Goal: Task Accomplishment & Management: Complete application form

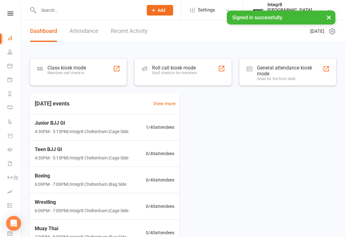
click at [97, 8] on input "text" at bounding box center [88, 10] width 102 height 9
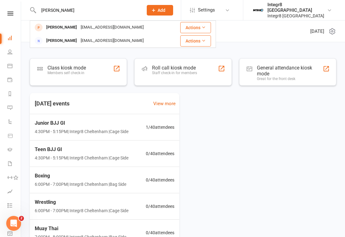
type input "[PERSON_NAME]"
click at [120, 31] on div "[EMAIL_ADDRESS][DOMAIN_NAME]" at bounding box center [112, 27] width 67 height 9
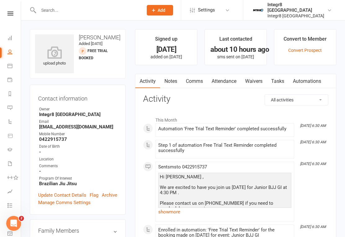
click at [254, 79] on link "Waivers" at bounding box center [254, 81] width 26 height 14
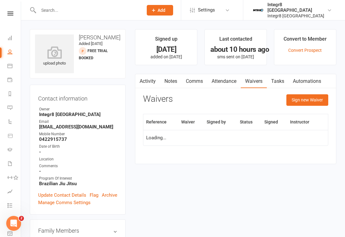
click at [308, 103] on button "Sign new Waiver" at bounding box center [308, 99] width 42 height 11
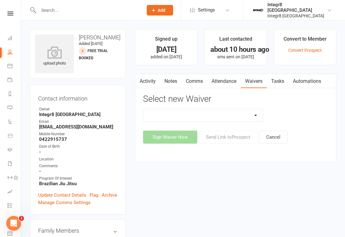
click at [228, 117] on select "10 Class Pass Cancellation Free Trial Hold Membership Document No Payers Paymen…" at bounding box center [203, 115] width 120 height 12
select select "13793"
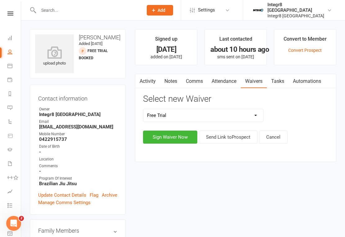
click at [173, 136] on button "Sign Waiver Now" at bounding box center [170, 137] width 54 height 13
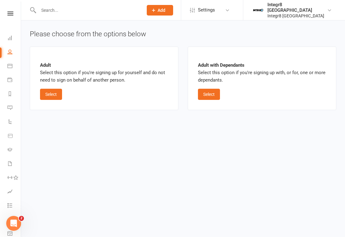
click at [49, 94] on button "Select" at bounding box center [51, 94] width 22 height 11
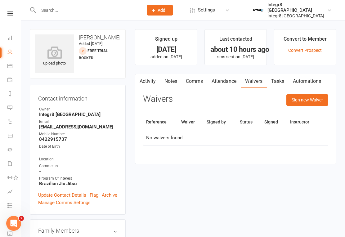
click at [306, 100] on button "Sign new Waiver" at bounding box center [308, 99] width 42 height 11
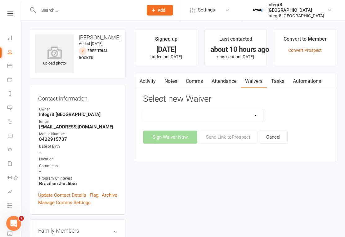
click at [228, 114] on select "10 Class Pass Cancellation Free Trial Hold Membership Document No Payers Paymen…" at bounding box center [203, 115] width 120 height 12
select select "13793"
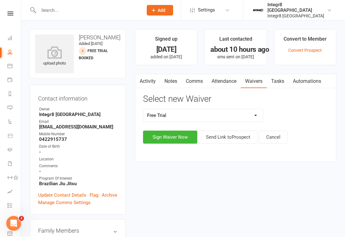
click at [174, 139] on button "Sign Waiver Now" at bounding box center [170, 137] width 54 height 13
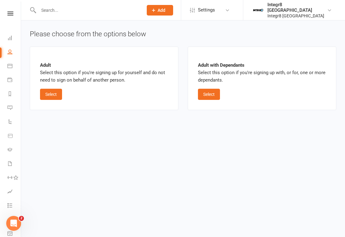
click at [213, 97] on button "Select" at bounding box center [209, 94] width 22 height 11
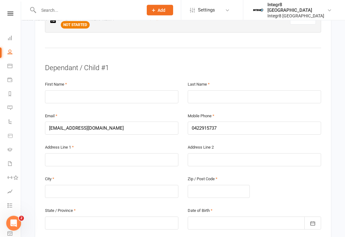
scroll to position [382, 0]
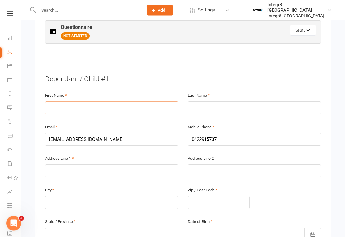
click at [117, 102] on input "text" at bounding box center [111, 108] width 133 height 13
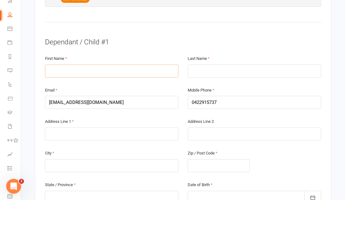
type input "G"
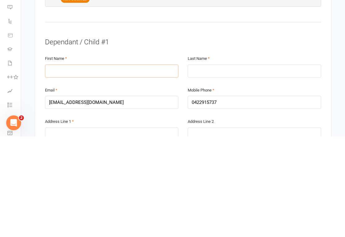
scroll to position [318, 0]
type input "[PERSON_NAME]"
click at [243, 165] on input "text" at bounding box center [254, 171] width 133 height 13
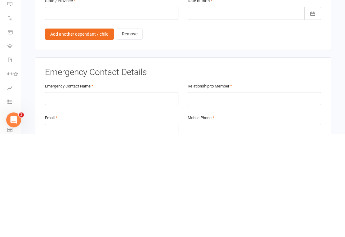
scroll to position [499, 0]
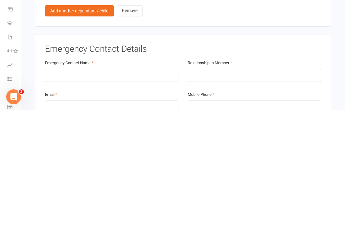
type input "Moraga"
click at [117, 196] on input "text" at bounding box center [111, 202] width 133 height 13
type input "[PERSON_NAME] keskesiadis"
click at [236, 196] on input "text" at bounding box center [254, 202] width 133 height 13
type input "Mother"
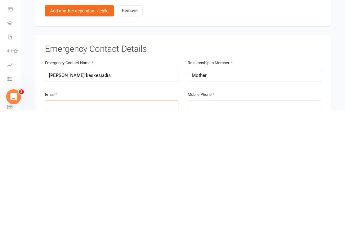
click at [124, 227] on input "email" at bounding box center [111, 233] width 133 height 13
type input "[EMAIL_ADDRESS][DOMAIN_NAME]"
click at [233, 227] on input "tel" at bounding box center [254, 233] width 133 height 13
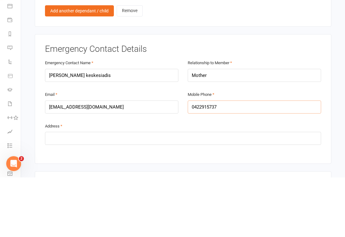
scroll to position [567, 0]
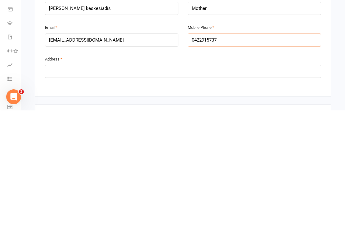
type input "0422915737"
click at [160, 192] on input "text" at bounding box center [183, 198] width 276 height 13
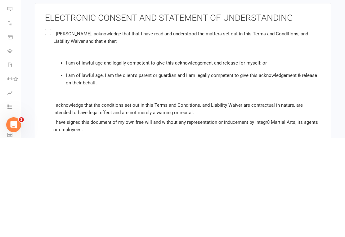
scroll to position [1077, 0]
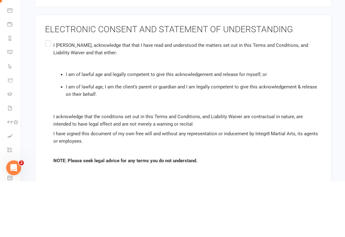
type input "[STREET_ADDRESS][PERSON_NAME]"
click at [43, 70] on div "ELECTRONIC CONSENT AND STATEMENT OF UNDERSTANDING I [PERSON_NAME] , acknowledge…" at bounding box center [183, 155] width 297 height 171
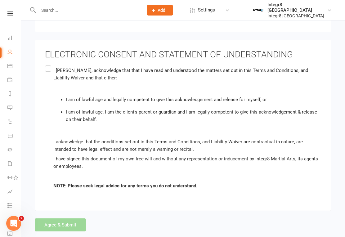
click at [46, 64] on label "I [PERSON_NAME] , acknowledge that that I have read and understood the matters …" at bounding box center [183, 128] width 276 height 128
click at [46, 64] on input "I [PERSON_NAME] , acknowledge that that I have read and understood the matters …" at bounding box center [47, 64] width 4 height 0
click at [57, 219] on button "Agree & Submit" at bounding box center [60, 225] width 51 height 13
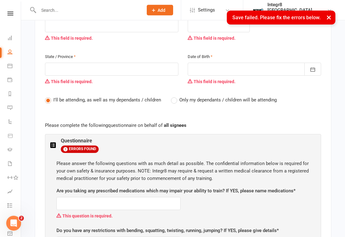
scroll to position [185, 0]
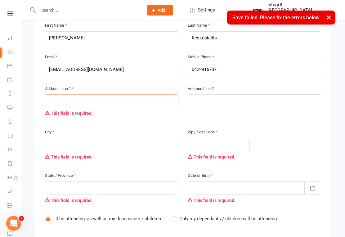
click at [96, 94] on input "text" at bounding box center [111, 100] width 133 height 13
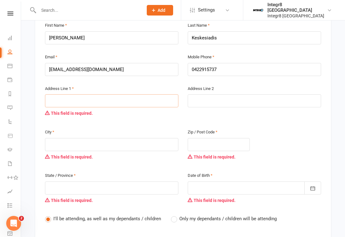
type input "3"
type input "33"
type input "33 c"
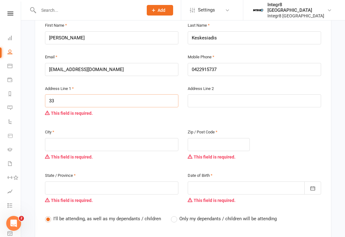
type input "33 c"
type input "33 co"
type input "33 coa"
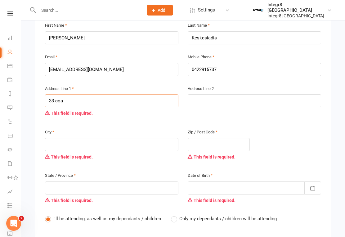
type input "33 coat"
type input "33 [PERSON_NAME]"
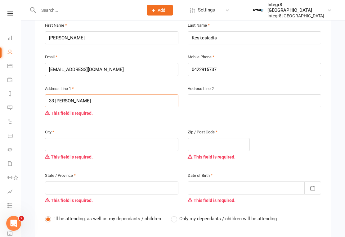
type input "33 [PERSON_NAME]"
type input "33 [PERSON_NAME] s"
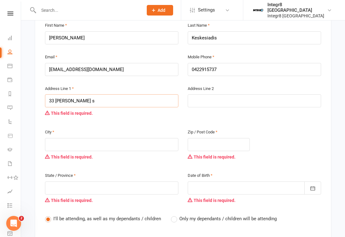
type input "33 [PERSON_NAME] sr"
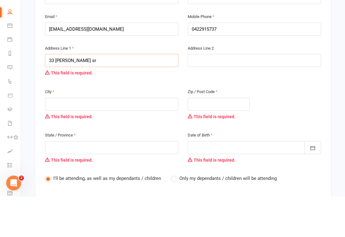
type input "33 [PERSON_NAME] s"
type input "[STREET_ADDRESS][PERSON_NAME]"
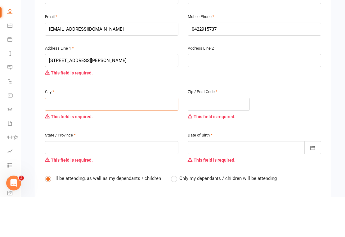
click at [90, 138] on input "text" at bounding box center [111, 144] width 133 height 13
type input "B"
type input "Be"
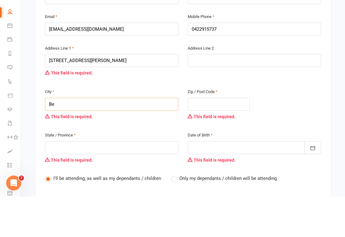
type input "Ben"
type input "Bent"
type input "Bentl"
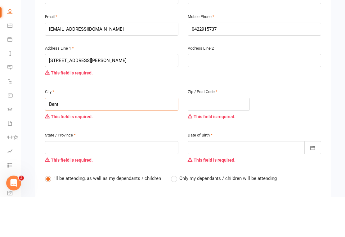
type input "Bentl"
type input "[PERSON_NAME]"
type input "Bentlei"
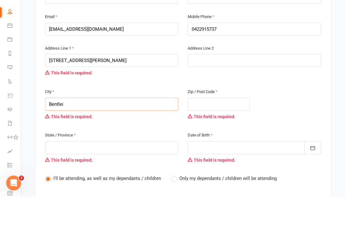
type input "Bentleig"
type input "Bentleigh"
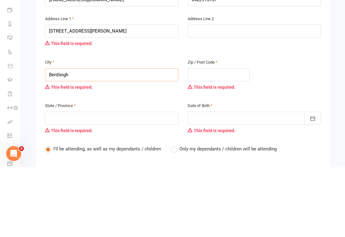
type input "Bentleigh"
click at [227, 138] on input "text" at bounding box center [219, 144] width 62 height 13
type input "3"
type input "32"
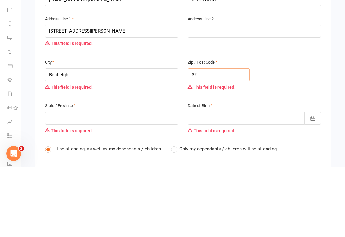
type input "32"
type input "320"
type input "3204"
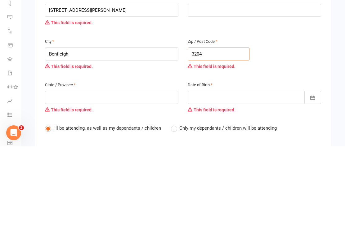
type input "3204"
click at [122, 182] on input "text" at bounding box center [111, 188] width 133 height 13
type input "V"
type input "Vi"
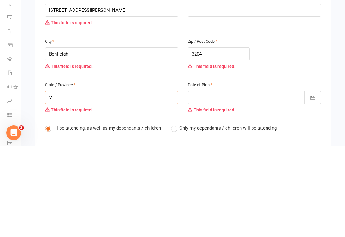
type input "Vi"
type input "Vic"
type input "Vict"
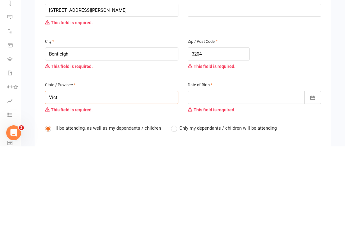
type input "Victo"
type input "[PERSON_NAME]"
type input "Victori"
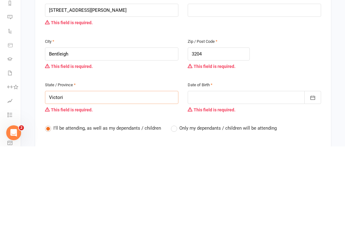
type input "Victori"
type input "Victoria"
click at [232, 182] on div at bounding box center [254, 188] width 133 height 13
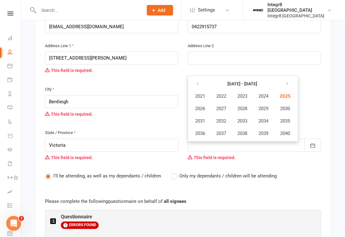
scroll to position [231, 0]
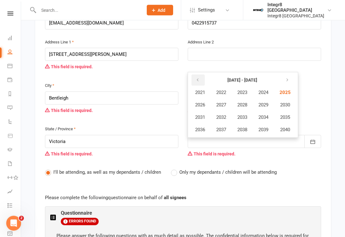
click at [197, 78] on icon "button" at bounding box center [198, 80] width 4 height 5
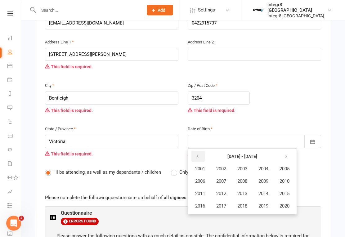
scroll to position [232, 0]
click at [192, 151] on button "button" at bounding box center [198, 156] width 13 height 11
click at [243, 178] on span "1988" at bounding box center [242, 181] width 10 height 6
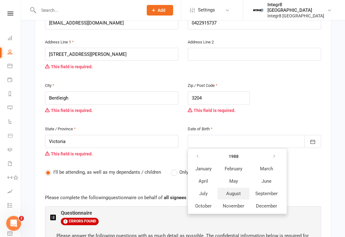
click at [233, 188] on button "August" at bounding box center [234, 194] width 32 height 12
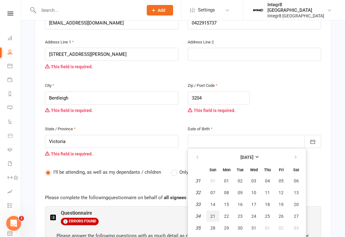
click at [214, 214] on span "21" at bounding box center [212, 216] width 5 height 5
type input "[DATE]"
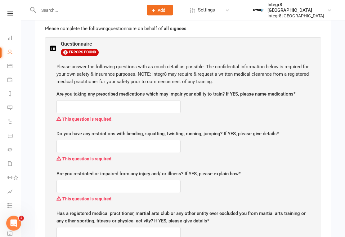
scroll to position [400, 0]
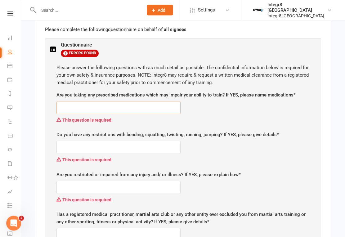
click at [154, 102] on input "text" at bounding box center [118, 108] width 124 height 13
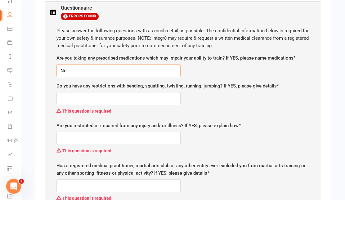
type input "No"
click at [152, 129] on input "text" at bounding box center [118, 135] width 124 height 13
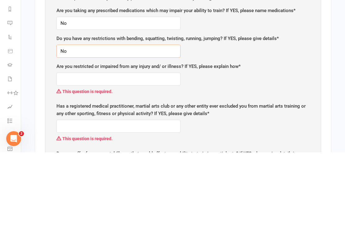
type input "No"
click at [165, 157] on input "text" at bounding box center [118, 163] width 124 height 13
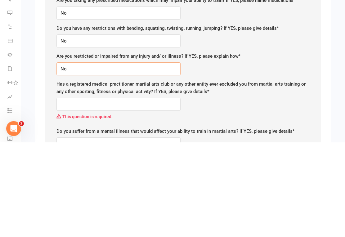
type input "No"
click at [163, 193] on input "text" at bounding box center [118, 199] width 124 height 13
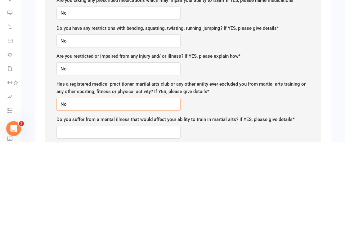
scroll to position [401, 0]
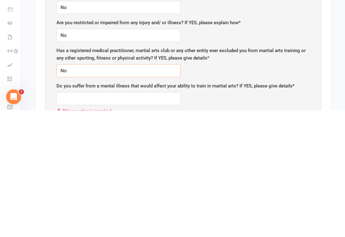
type input "No"
click at [166, 219] on input "text" at bounding box center [118, 225] width 124 height 13
type input "No"
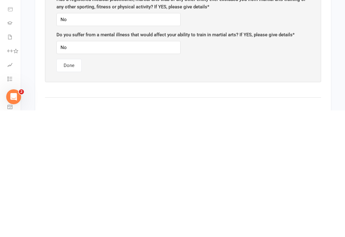
click at [75, 186] on button "Done" at bounding box center [68, 192] width 25 height 13
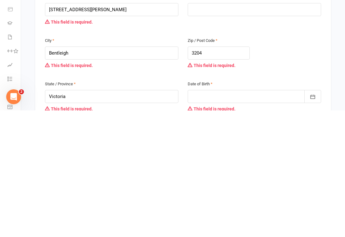
scroll to position [579, 0]
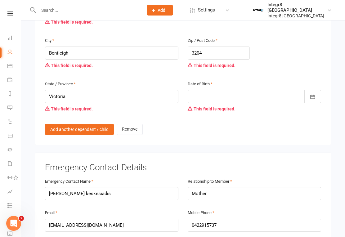
click at [244, 90] on div at bounding box center [254, 96] width 133 height 13
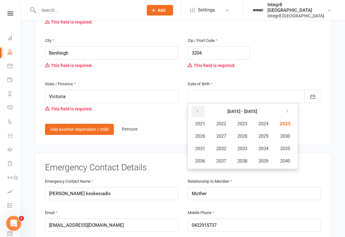
click at [196, 109] on icon "button" at bounding box center [198, 111] width 4 height 5
click at [198, 109] on icon "button" at bounding box center [198, 111] width 4 height 5
click at [243, 133] on span "1988" at bounding box center [242, 136] width 10 height 6
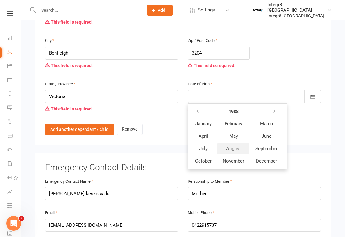
click at [237, 146] on span "August" at bounding box center [233, 149] width 15 height 6
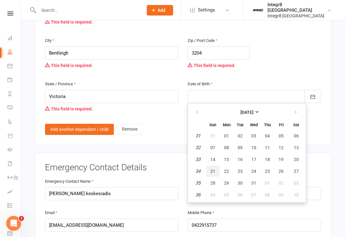
click at [212, 169] on span "21" at bounding box center [212, 171] width 5 height 5
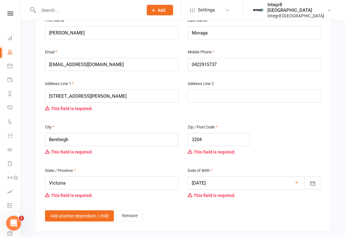
scroll to position [493, 0]
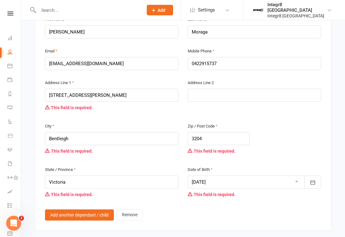
click at [312, 180] on icon "button" at bounding box center [313, 183] width 6 height 6
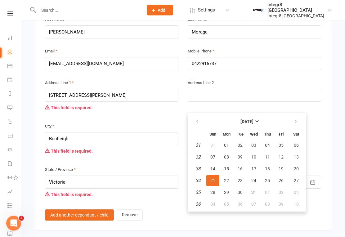
scroll to position [494, 0]
click at [294, 119] on icon "button" at bounding box center [296, 121] width 4 height 5
click at [299, 116] on button "button" at bounding box center [296, 121] width 13 height 11
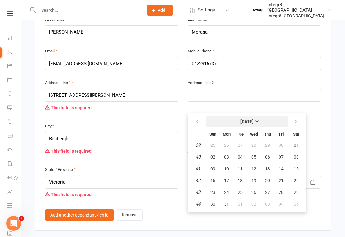
click at [254, 116] on button "[DATE]" at bounding box center [246, 121] width 81 height 11
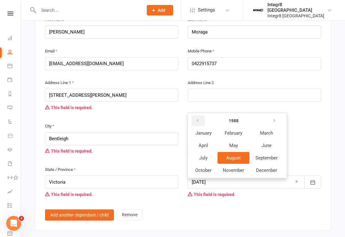
click at [197, 118] on icon "button" at bounding box center [198, 120] width 4 height 5
click at [198, 115] on button "button" at bounding box center [198, 120] width 13 height 11
click at [279, 115] on button "button" at bounding box center [274, 120] width 13 height 11
click at [278, 115] on button "button" at bounding box center [274, 120] width 13 height 11
click at [277, 115] on button "button" at bounding box center [274, 120] width 13 height 11
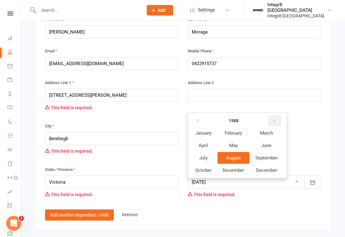
click at [276, 118] on icon "button" at bounding box center [274, 120] width 4 height 5
click at [274, 118] on icon "button" at bounding box center [274, 120] width 4 height 5
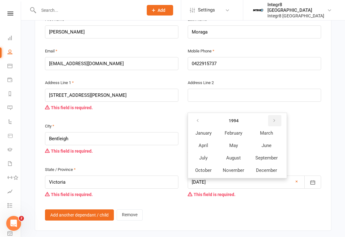
click at [274, 115] on button "button" at bounding box center [274, 120] width 13 height 11
click at [274, 118] on icon "button" at bounding box center [274, 120] width 4 height 5
click at [275, 118] on icon "button" at bounding box center [274, 120] width 4 height 5
click at [274, 115] on button "button" at bounding box center [274, 120] width 13 height 11
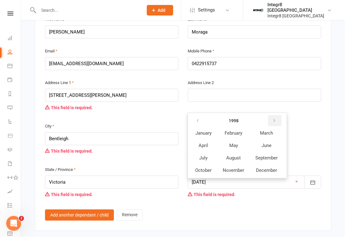
click at [274, 115] on button "button" at bounding box center [274, 120] width 13 height 11
click at [272, 115] on button "button" at bounding box center [274, 120] width 13 height 11
click at [273, 115] on button "button" at bounding box center [274, 120] width 13 height 11
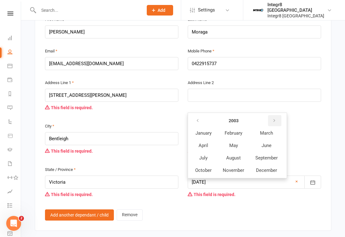
click at [273, 115] on button "button" at bounding box center [274, 120] width 13 height 11
click at [274, 115] on button "button" at bounding box center [274, 120] width 13 height 11
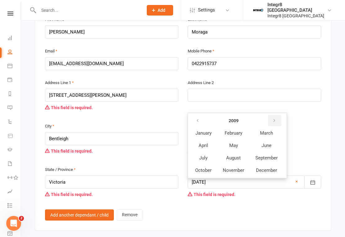
click at [274, 115] on button "button" at bounding box center [274, 120] width 13 height 11
click at [271, 115] on button "button" at bounding box center [274, 120] width 13 height 11
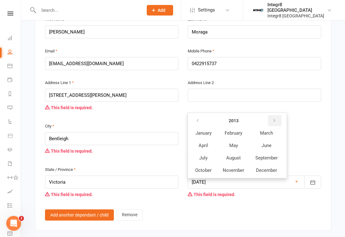
click at [270, 115] on button "button" at bounding box center [274, 120] width 13 height 11
click at [269, 115] on button "button" at bounding box center [274, 120] width 13 height 11
click at [269, 155] on span "September" at bounding box center [266, 158] width 22 height 6
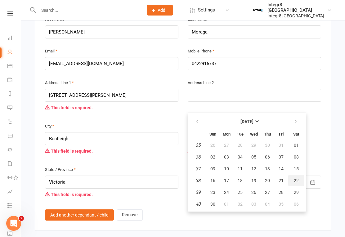
click at [295, 178] on span "22" at bounding box center [296, 180] width 5 height 5
type input "[DATE]"
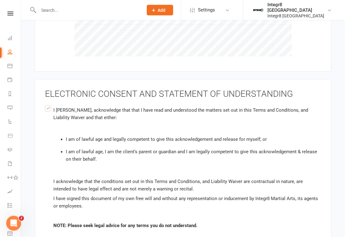
scroll to position [1169, 0]
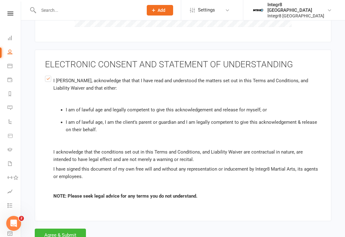
click at [73, 229] on button "Agree & Submit" at bounding box center [60, 235] width 51 height 13
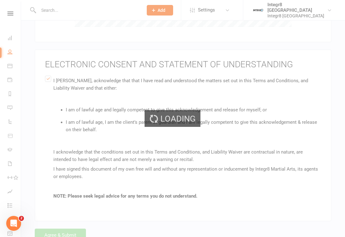
scroll to position [1098, 0]
